Goal: Download file/media

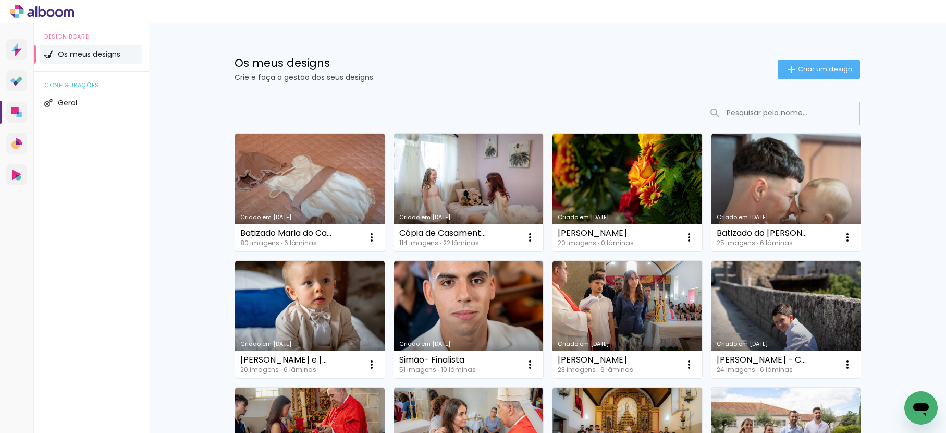
click at [347, 173] on link "Criado em [DATE]" at bounding box center [310, 192] width 150 height 118
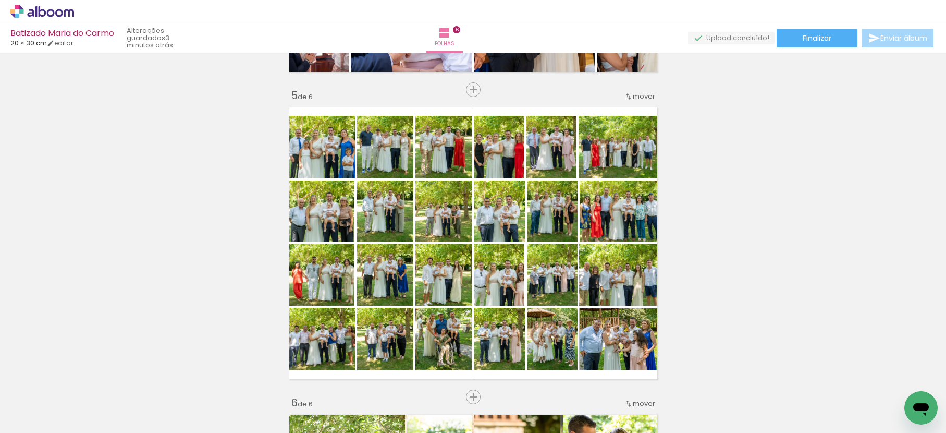
scroll to position [1216, 0]
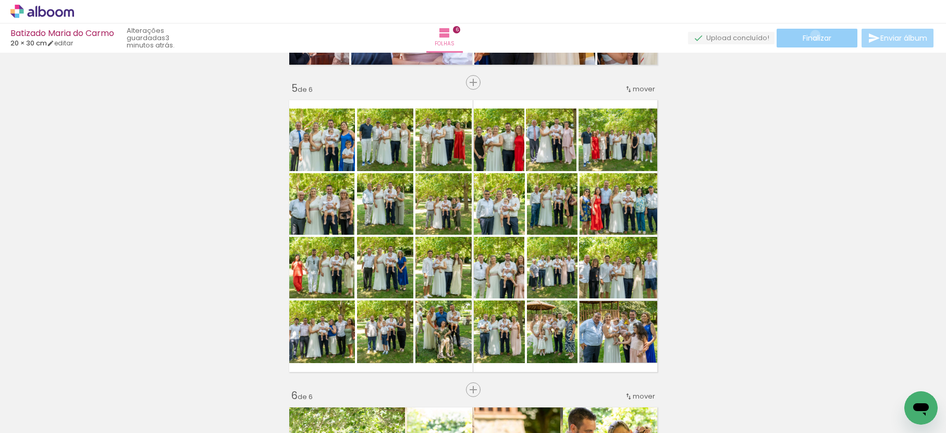
click at [812, 35] on span "Finalizar" at bounding box center [817, 37] width 29 height 7
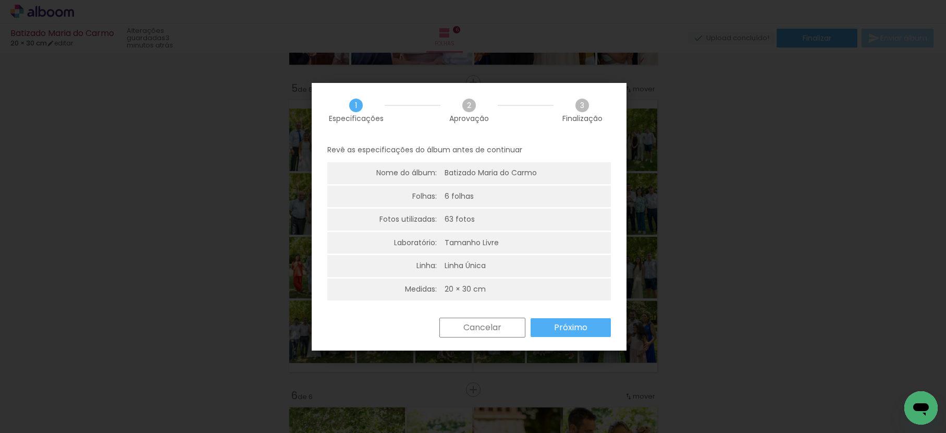
click at [0, 0] on slot "Próximo" at bounding box center [0, 0] width 0 height 0
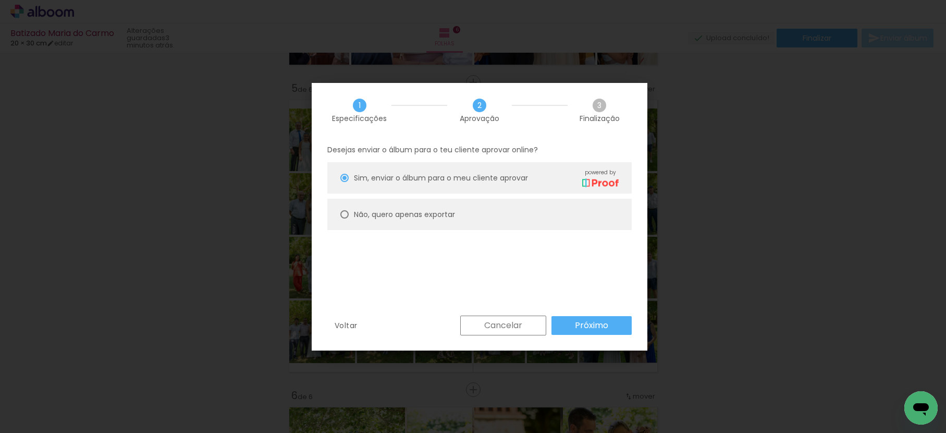
drag, startPoint x: 393, startPoint y: 220, endPoint x: 432, endPoint y: 233, distance: 41.9
click at [393, 220] on paper-radio-button "Não, quero apenas exportar" at bounding box center [479, 214] width 305 height 31
type paper-radio-button "on"
click at [0, 0] on slot "Próximo" at bounding box center [0, 0] width 0 height 0
type input "Alta, 300 DPI"
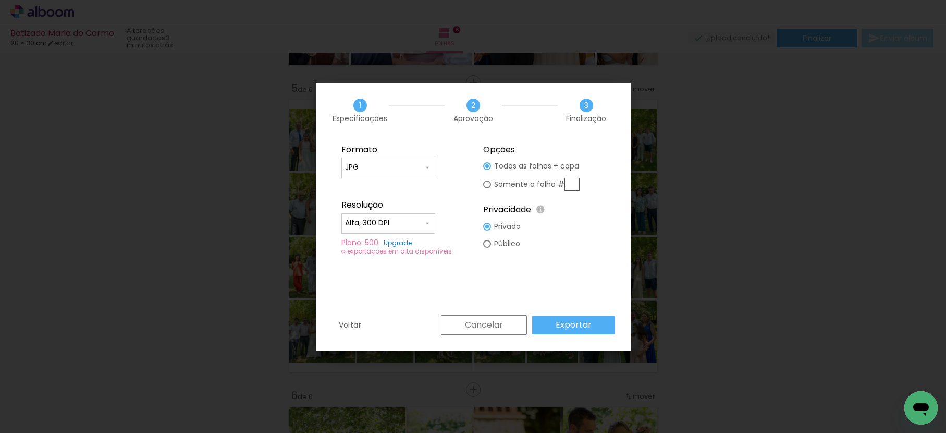
click at [570, 182] on input "text" at bounding box center [572, 184] width 15 height 13
type paper-radio-button "on"
type input "5"
click at [0, 0] on slot "Exportar" at bounding box center [0, 0] width 0 height 0
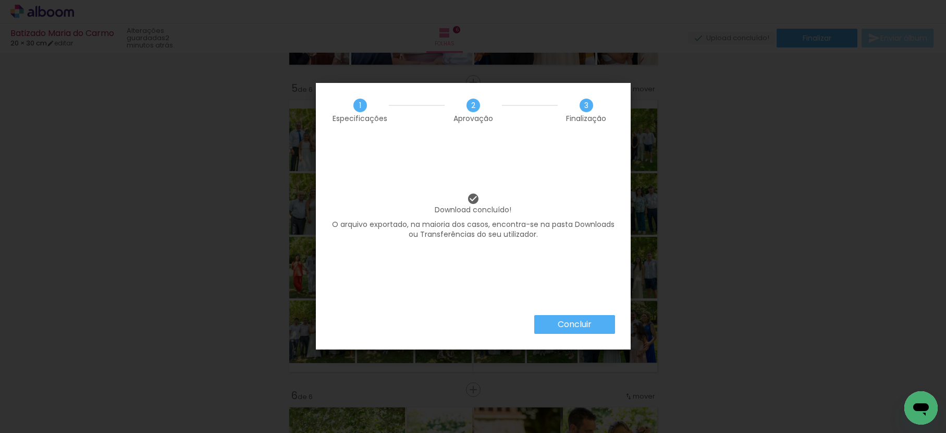
click at [0, 0] on slot "Concluir" at bounding box center [0, 0] width 0 height 0
